Goal: Information Seeking & Learning: Find specific fact

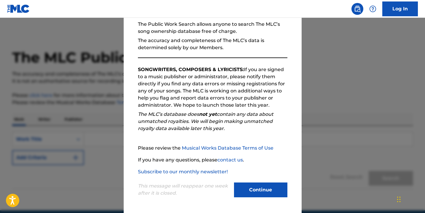
scroll to position [58, 0]
click at [262, 190] on button "Continue" at bounding box center [260, 189] width 53 height 15
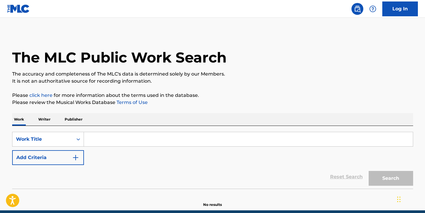
click at [182, 134] on input "Search Form" at bounding box center [248, 139] width 329 height 14
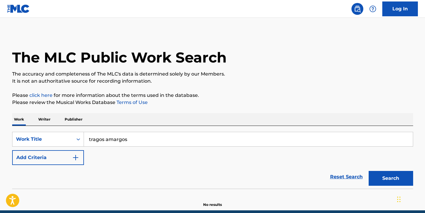
type input "tragos amargos"
click at [390, 178] on button "Search" at bounding box center [390, 178] width 44 height 15
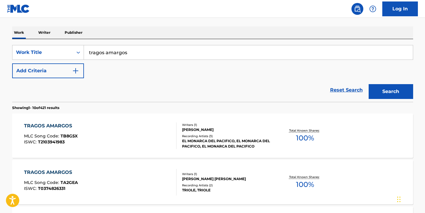
scroll to position [116, 0]
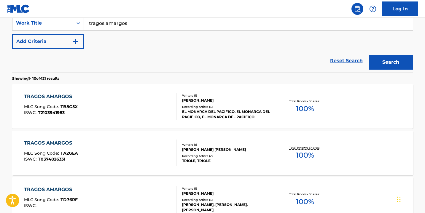
click at [45, 97] on div "TRAGOS AMARGOS" at bounding box center [51, 96] width 54 height 7
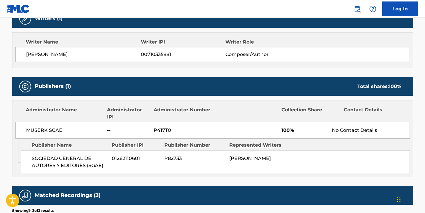
scroll to position [207, 0]
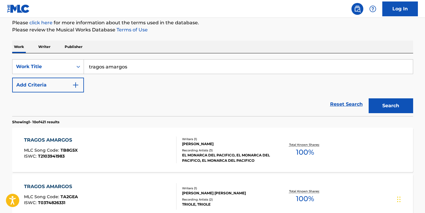
scroll to position [65, 0]
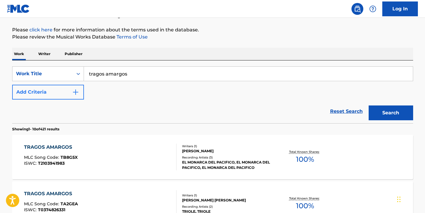
click at [70, 93] on button "Add Criteria" at bounding box center [48, 92] width 72 height 15
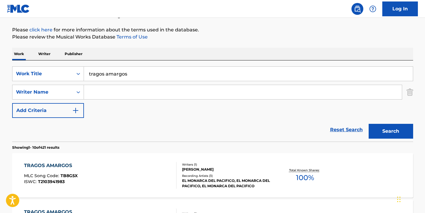
click at [109, 90] on input "Search Form" at bounding box center [243, 92] width 318 height 14
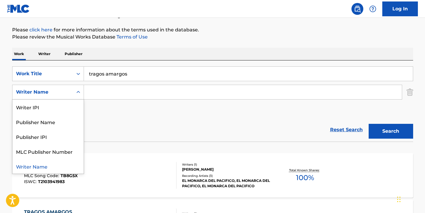
click at [78, 92] on icon "Search Form" at bounding box center [78, 92] width 6 height 6
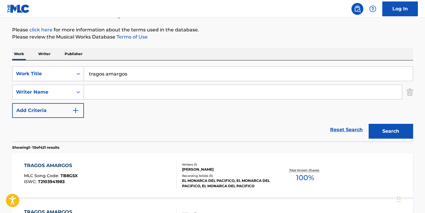
click at [100, 134] on div "Reset Search Search" at bounding box center [212, 130] width 401 height 24
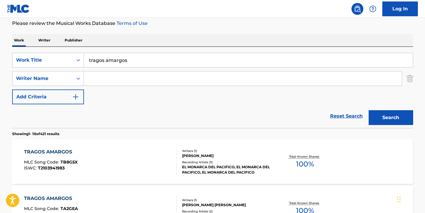
scroll to position [35, 0]
